Goal: Find specific page/section: Find specific page/section

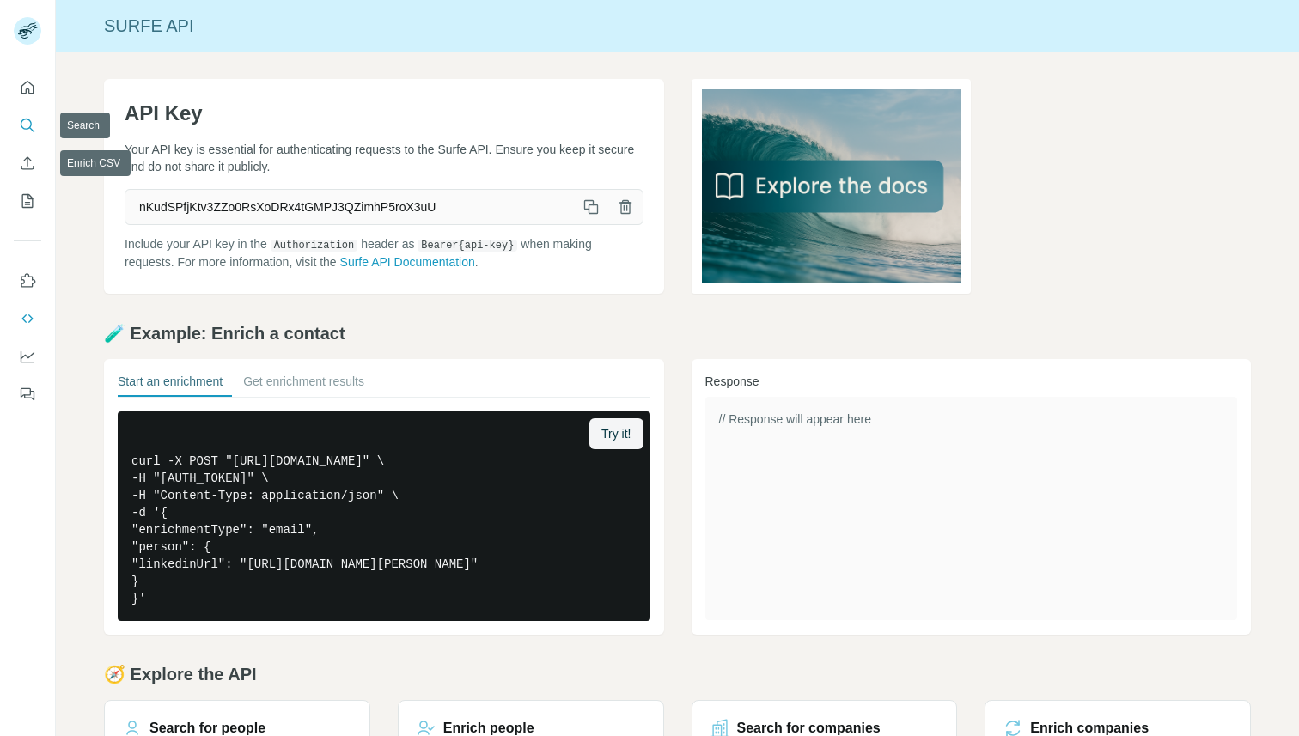
click at [29, 128] on icon "Search" at bounding box center [26, 124] width 11 height 11
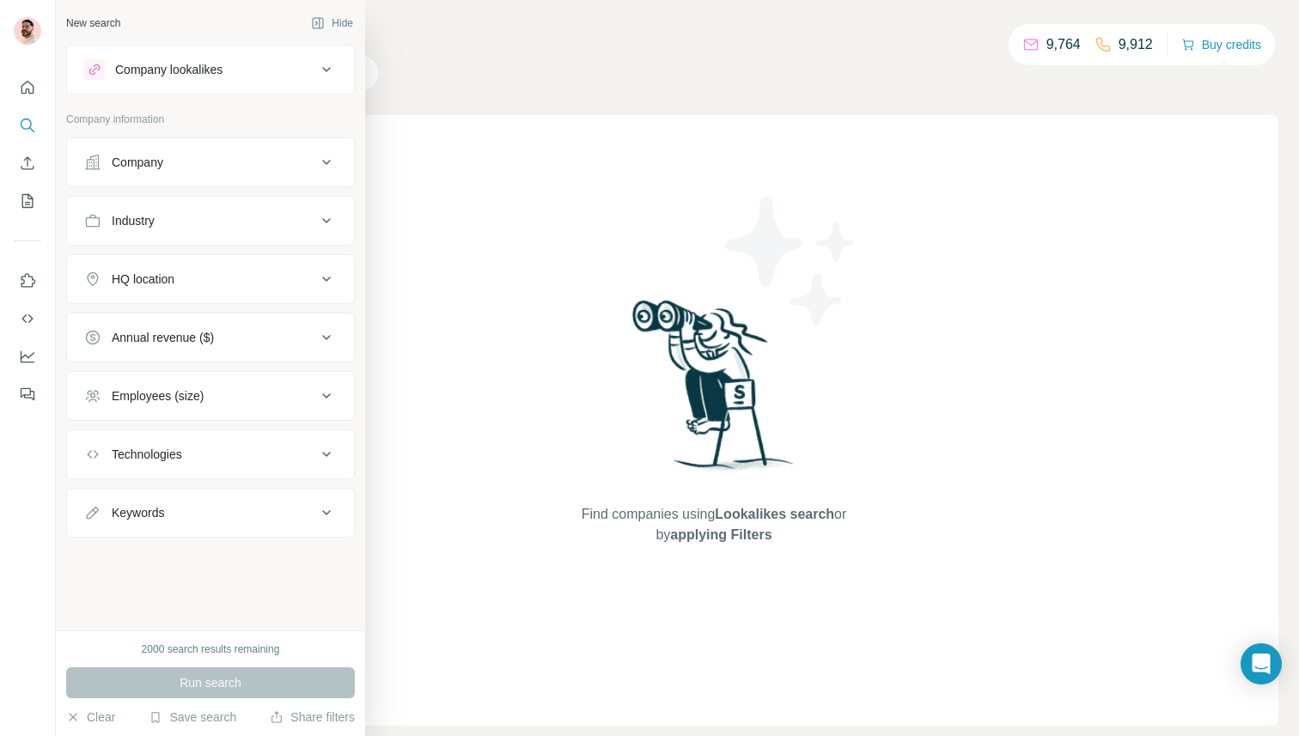
click at [253, 166] on div "Company" at bounding box center [200, 162] width 232 height 17
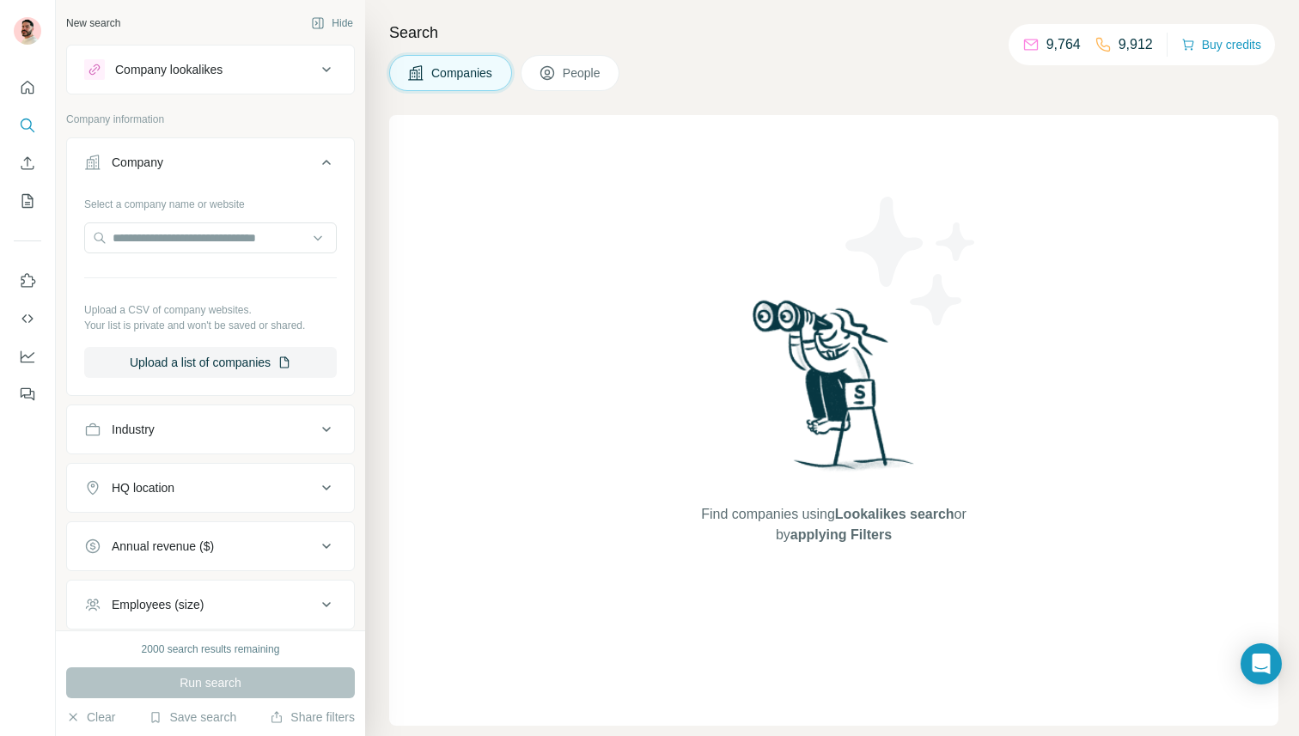
click at [227, 172] on button "Company" at bounding box center [210, 166] width 287 height 48
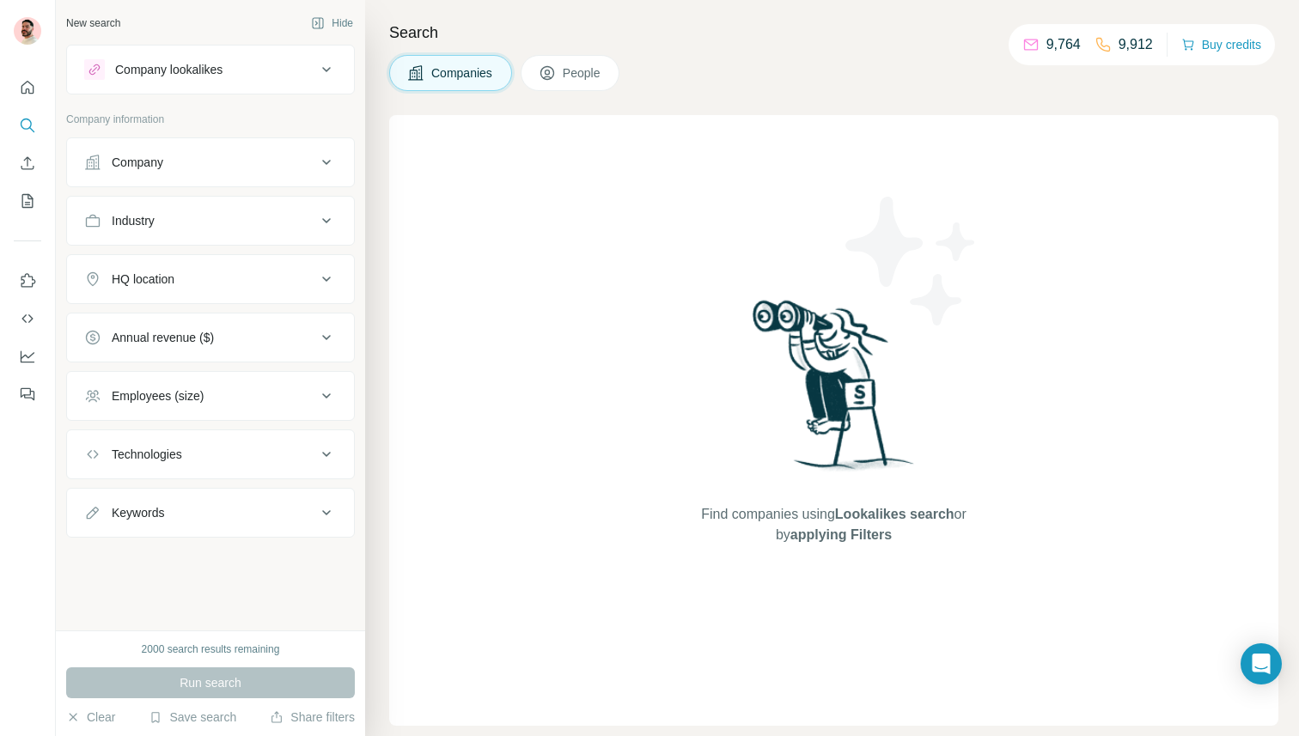
click at [589, 76] on span "People" at bounding box center [583, 72] width 40 height 17
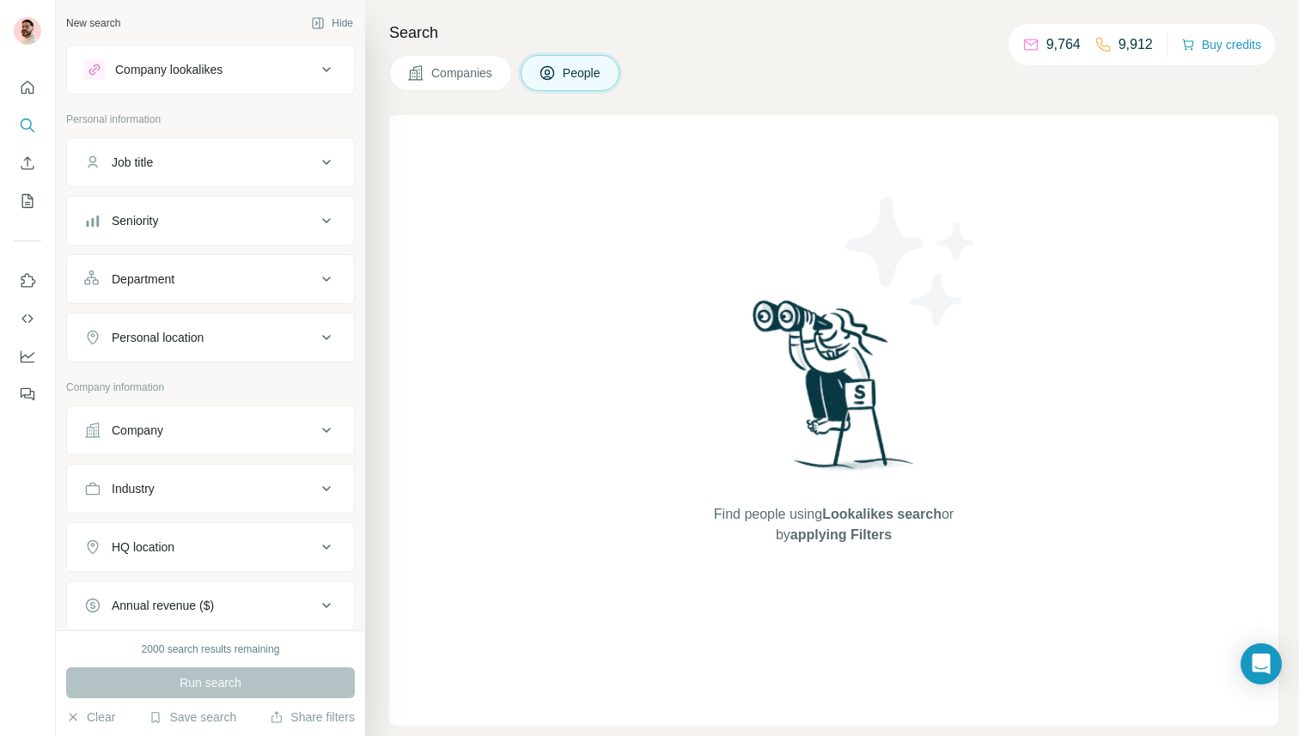
click at [204, 430] on div "Company" at bounding box center [200, 430] width 232 height 17
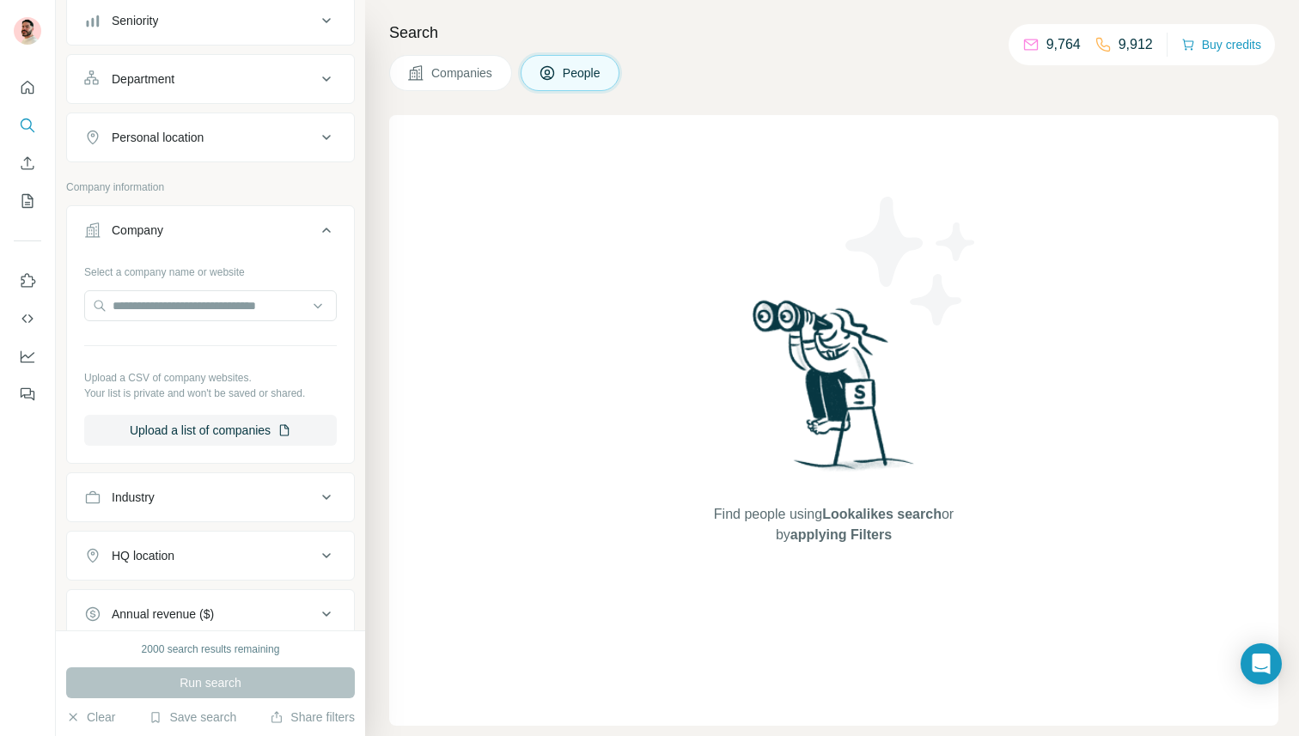
scroll to position [197, 0]
click at [308, 222] on button "Company" at bounding box center [210, 237] width 287 height 48
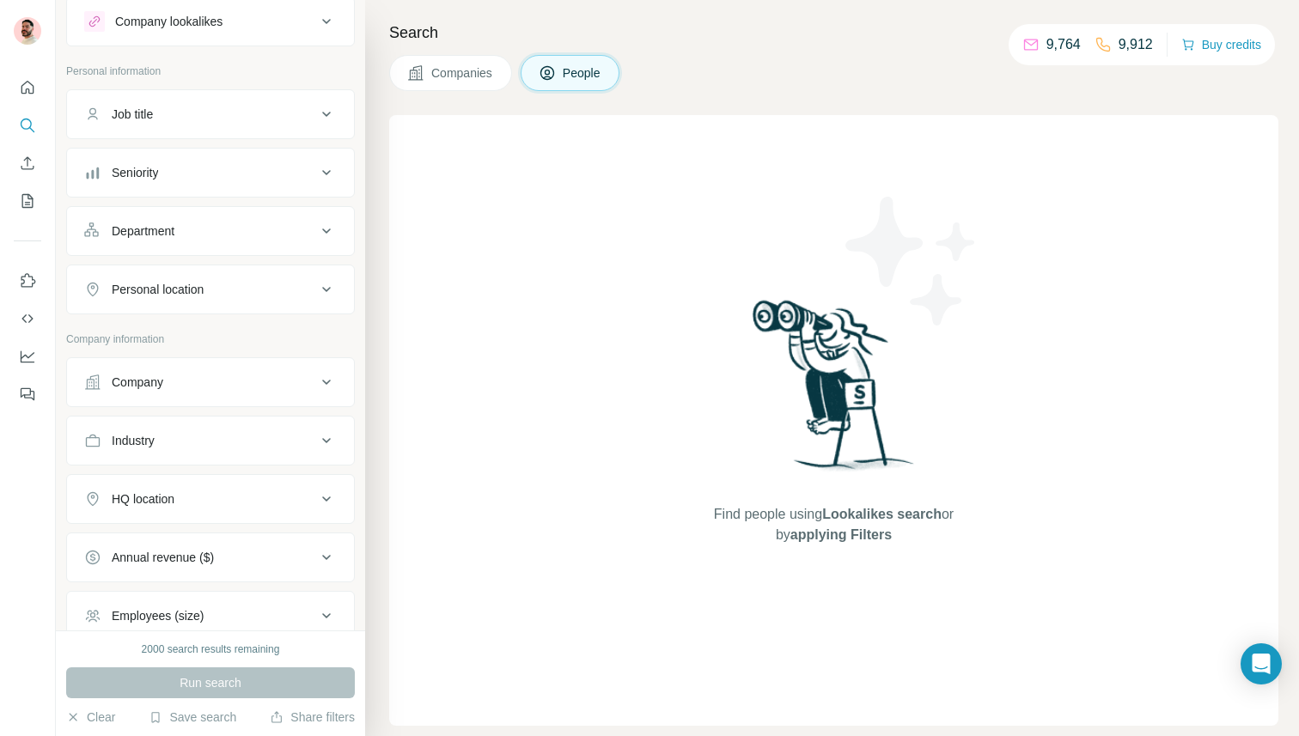
scroll to position [0, 0]
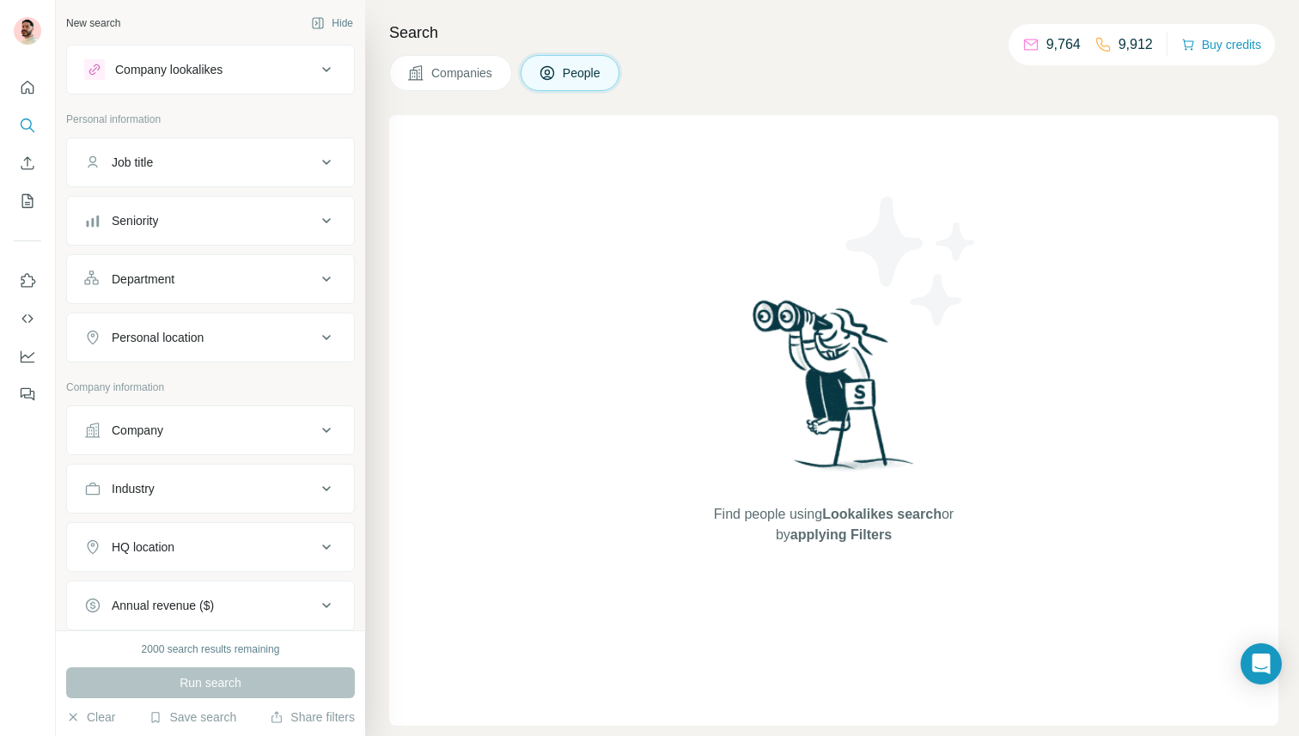
click at [283, 78] on div "Company lookalikes" at bounding box center [200, 69] width 232 height 21
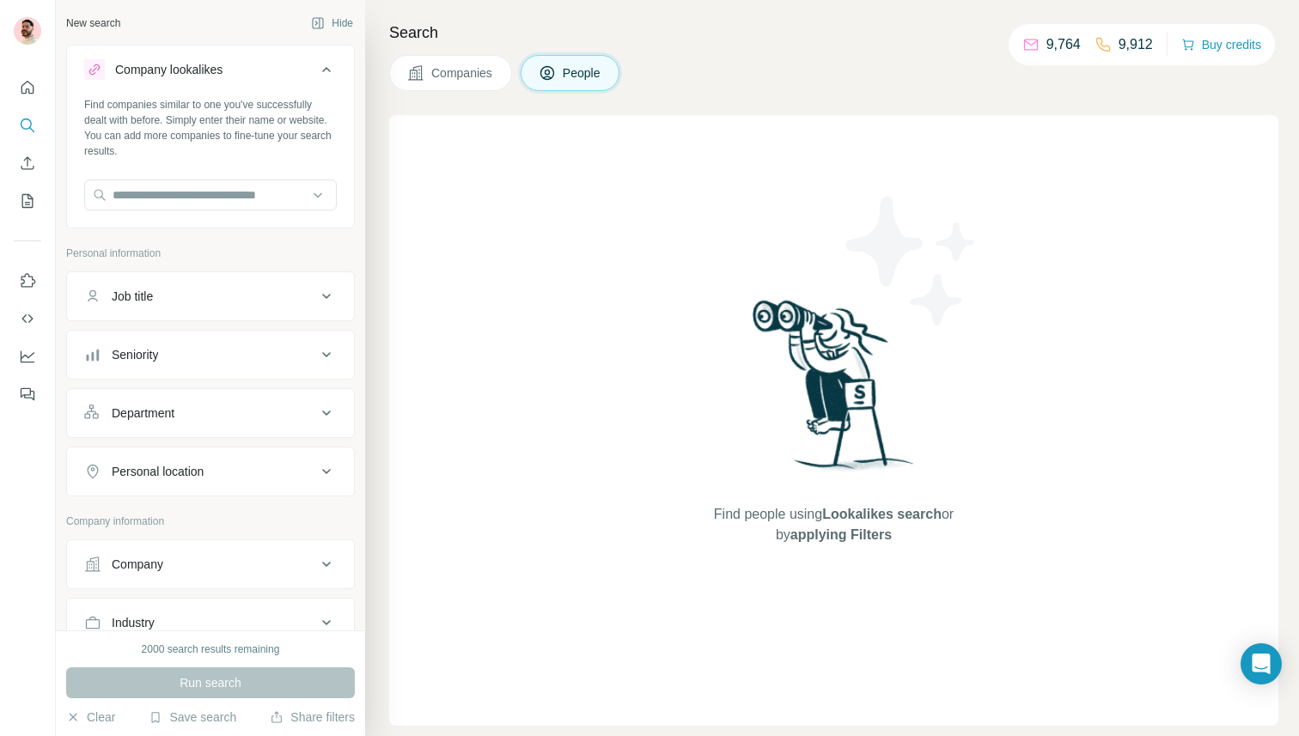
click at [326, 79] on icon at bounding box center [326, 69] width 21 height 21
